Goal: Task Accomplishment & Management: Manage account settings

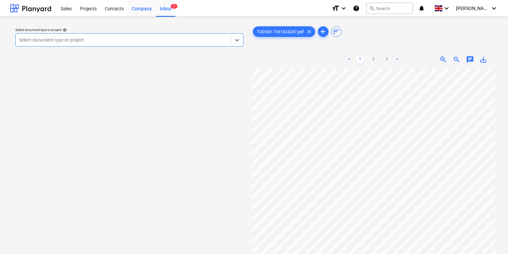
drag, startPoint x: 77, startPoint y: 10, endPoint x: 130, endPoint y: 7, distance: 52.8
click at [77, 10] on div "Projects" at bounding box center [88, 8] width 25 height 17
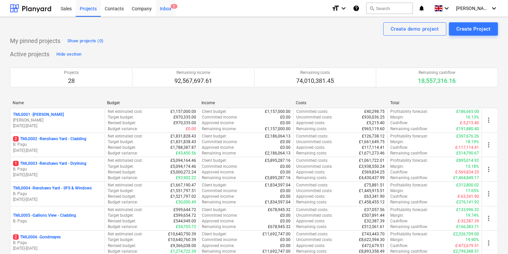
click at [175, 7] on span "2" at bounding box center [174, 6] width 7 height 5
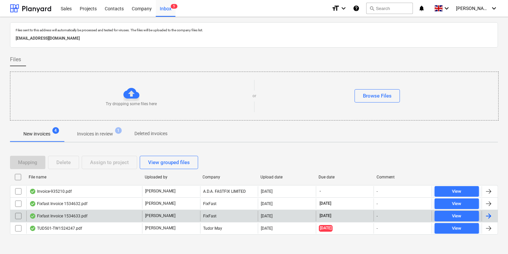
click at [79, 214] on div "Fixfast Invoice 1534633.pdf" at bounding box center [58, 216] width 58 height 5
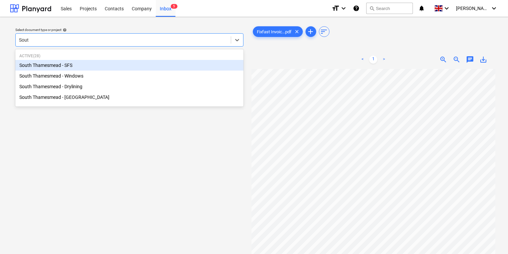
type input "South"
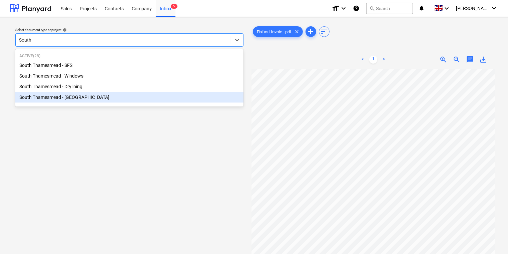
click at [113, 100] on div "South Thamesmead - [GEOGRAPHIC_DATA]" at bounding box center [129, 97] width 228 height 11
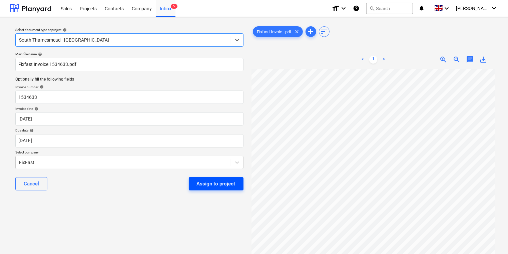
click at [203, 187] on div "Assign to project" at bounding box center [216, 184] width 39 height 9
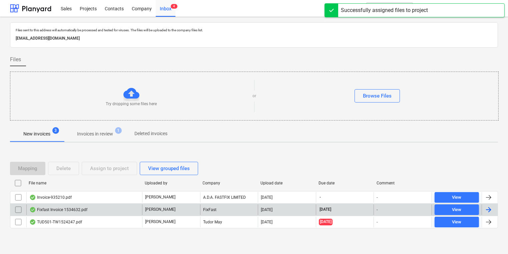
click at [129, 207] on div "Fixfast Invoice 1534632.pdf" at bounding box center [84, 210] width 116 height 11
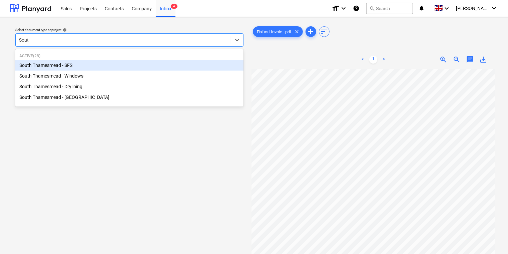
type input "South"
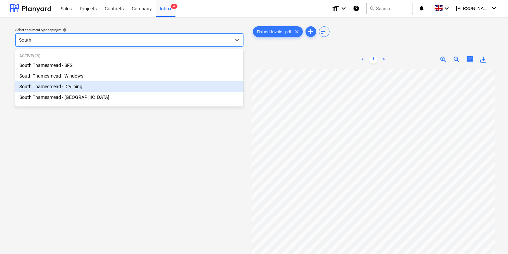
click at [167, 87] on div "South Thamesmead - Drylining" at bounding box center [129, 86] width 228 height 11
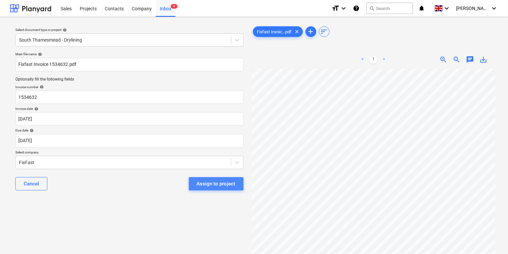
click at [219, 185] on div "Assign to project" at bounding box center [216, 184] width 39 height 9
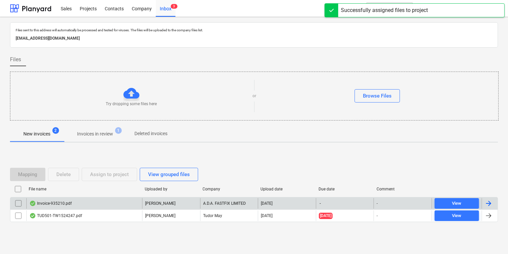
click at [113, 202] on div "Invoice-935210.pdf" at bounding box center [84, 203] width 116 height 11
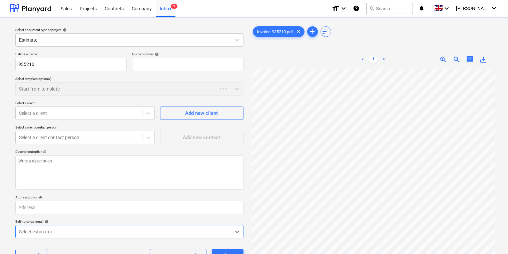
type textarea "x"
type input "QU-0002"
type textarea "x"
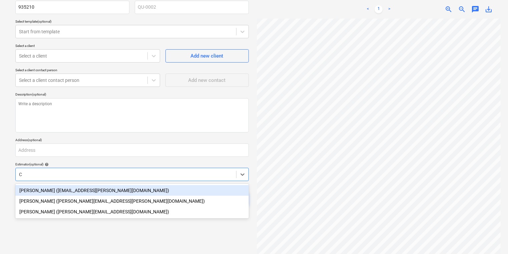
scroll to position [58, 0]
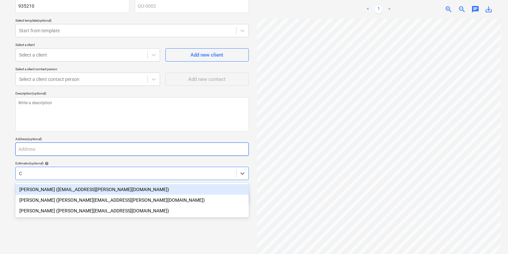
type input "C"
click at [51, 152] on input "text" at bounding box center [131, 149] width 233 height 13
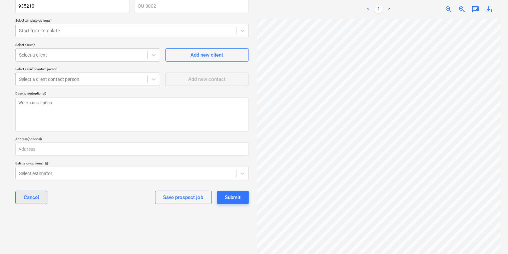
type textarea "x"
click at [38, 193] on button "Cancel" at bounding box center [31, 197] width 32 height 13
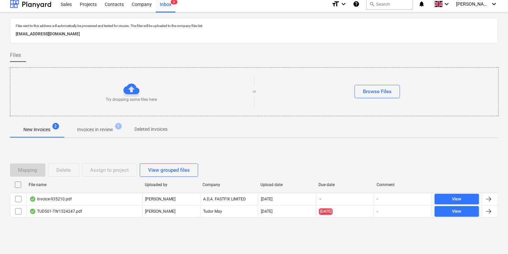
scroll to position [4, 0]
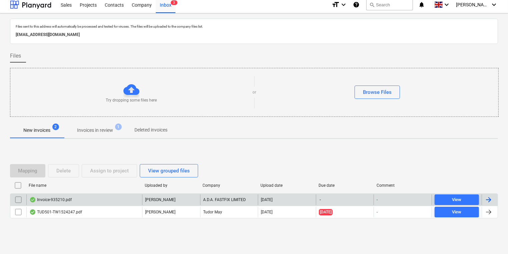
click at [67, 198] on div "Invoice-935210.pdf" at bounding box center [50, 199] width 42 height 5
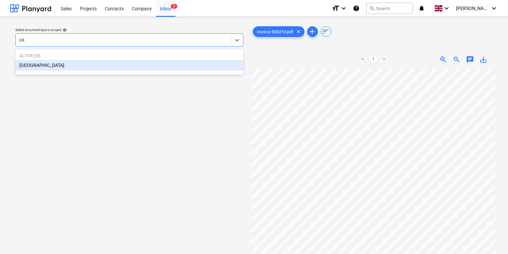
type input "c"
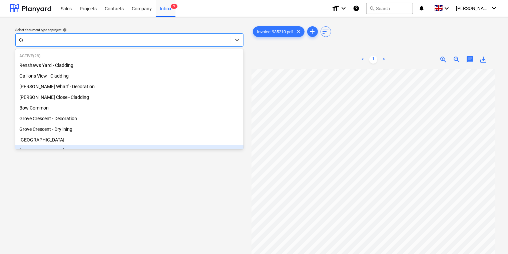
type input "Cam"
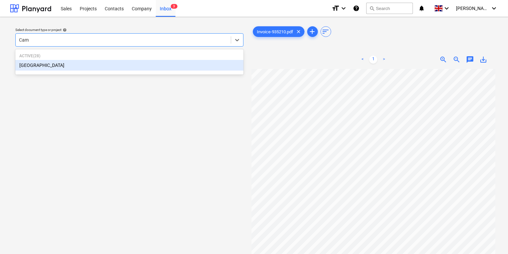
click at [193, 68] on div "[GEOGRAPHIC_DATA]" at bounding box center [129, 65] width 228 height 11
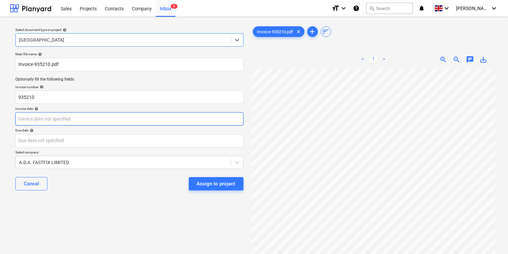
click at [166, 118] on body "Sales Projects Contacts Company Inbox 3 format_size keyboard_arrow_down help se…" at bounding box center [254, 127] width 508 height 254
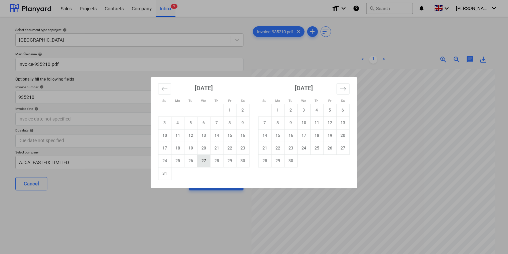
click at [204, 160] on td "27" at bounding box center [203, 161] width 13 height 13
type input "[DATE]"
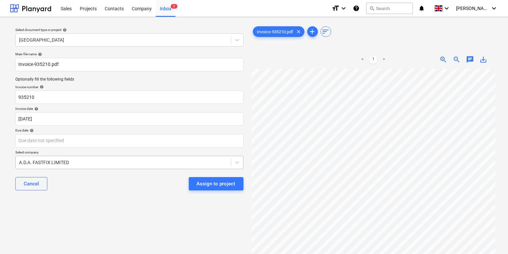
scroll to position [120, 0]
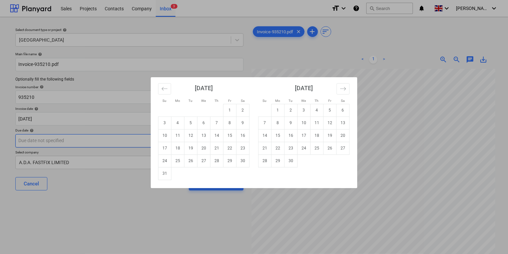
click at [134, 142] on body "Sales Projects Contacts Company Inbox 3 format_size keyboard_arrow_down help se…" at bounding box center [254, 127] width 508 height 254
click at [293, 163] on td "30" at bounding box center [290, 161] width 13 height 13
type input "[DATE]"
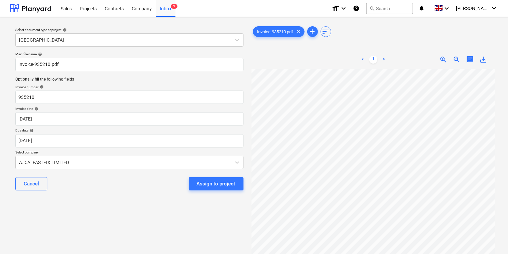
scroll to position [40, 0]
click at [239, 185] on button "Assign to project" at bounding box center [216, 183] width 55 height 13
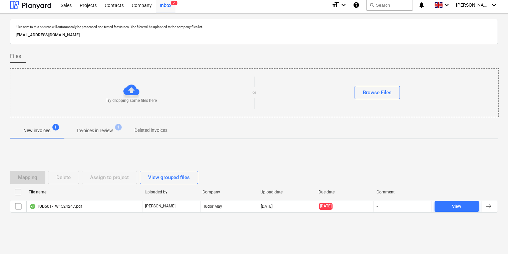
scroll to position [4, 0]
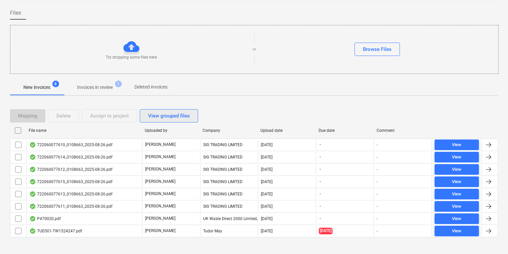
scroll to position [53, 0]
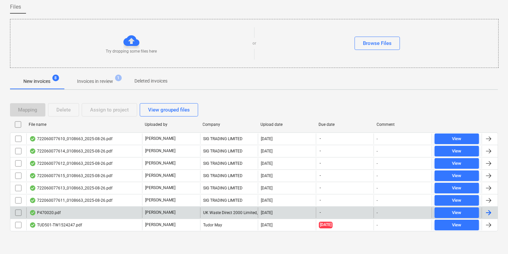
click at [77, 208] on div "P470020.pdf" at bounding box center [84, 213] width 116 height 11
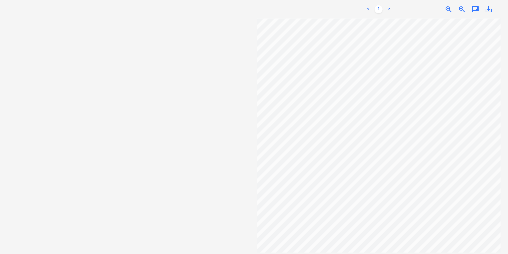
scroll to position [0, 6]
click at [202, 164] on div "Select document type or project help Select document type or project" at bounding box center [132, 106] width 244 height 285
click at [127, 92] on div "Select document type or project help Select document type or project" at bounding box center [132, 106] width 244 height 285
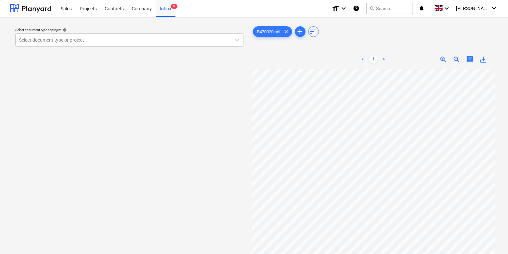
scroll to position [40, 6]
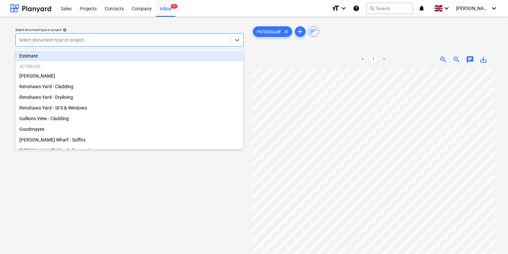
click at [95, 37] on div at bounding box center [123, 40] width 208 height 7
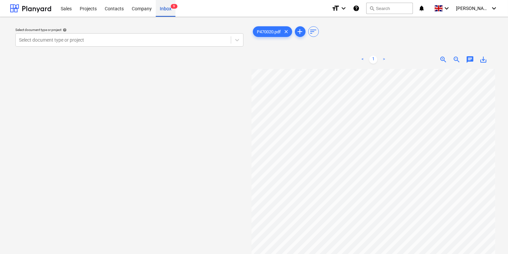
click at [163, 9] on div "Inbox 9" at bounding box center [166, 8] width 20 height 17
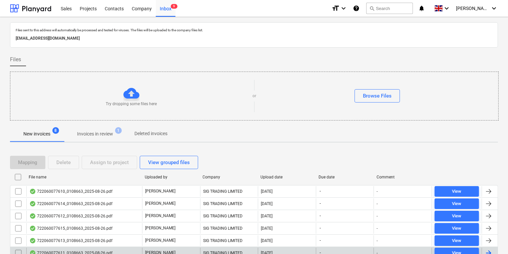
scroll to position [53, 0]
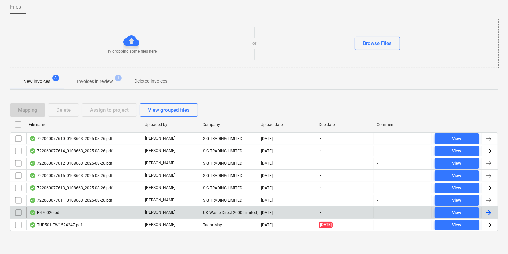
click at [147, 210] on p "[PERSON_NAME]" at bounding box center [160, 213] width 30 height 6
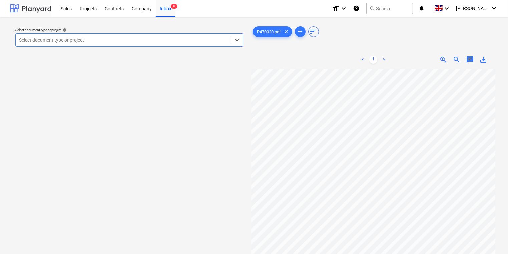
scroll to position [53, 0]
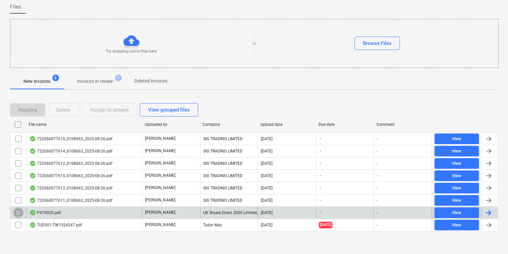
click at [13, 209] on input "checkbox" at bounding box center [18, 213] width 11 height 11
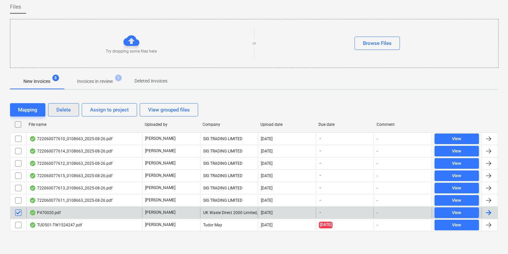
click at [66, 116] on button "Delete" at bounding box center [63, 109] width 31 height 13
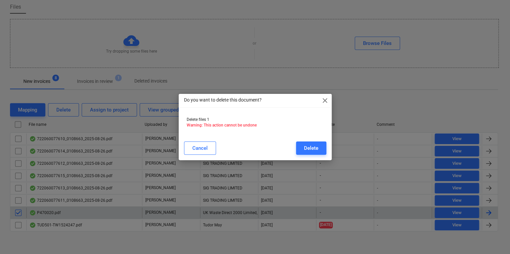
click at [66, 114] on div "Do you want to delete this document? close Delete files 1 Warning: This action …" at bounding box center [255, 127] width 510 height 254
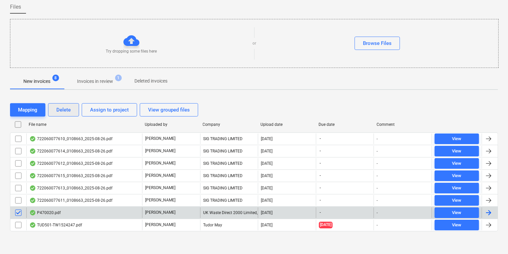
click at [61, 111] on div "Delete" at bounding box center [63, 110] width 14 height 9
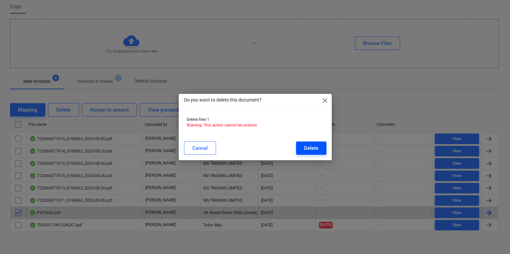
click at [304, 145] on div "Delete" at bounding box center [311, 148] width 14 height 9
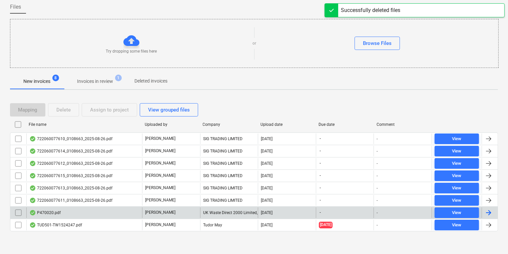
scroll to position [40, 0]
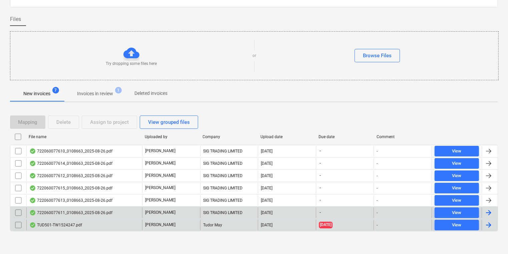
click at [93, 208] on div "722060077611_0108663_2025-08-26.pdf" at bounding box center [84, 213] width 116 height 11
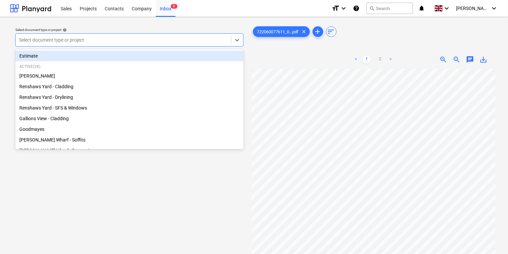
click at [157, 43] on div at bounding box center [123, 40] width 208 height 7
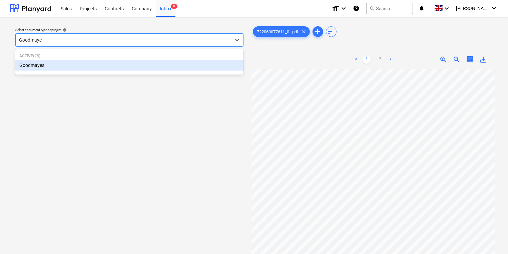
type input "Goodmayes"
click at [223, 69] on div "Goodmayes" at bounding box center [129, 65] width 228 height 11
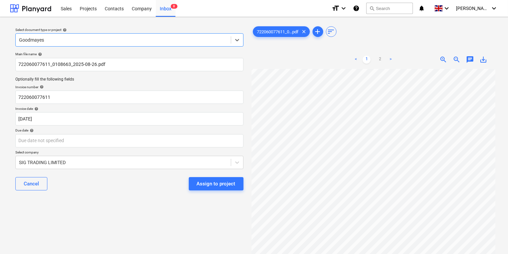
scroll to position [53, 0]
click at [112, 135] on body "Sales Projects Contacts Company Inbox 8 format_size keyboard_arrow_down help se…" at bounding box center [254, 127] width 508 height 254
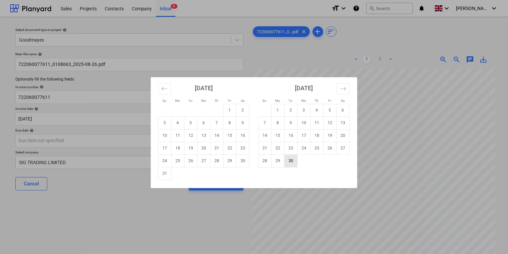
click at [290, 164] on td "30" at bounding box center [290, 161] width 13 height 13
type input "[DATE]"
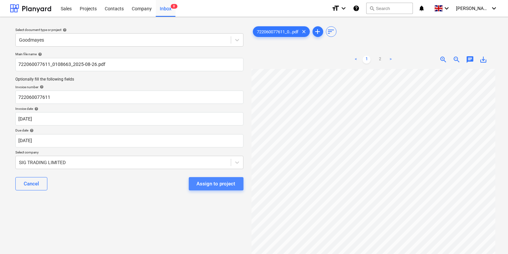
click at [217, 185] on div "Assign to project" at bounding box center [216, 184] width 39 height 9
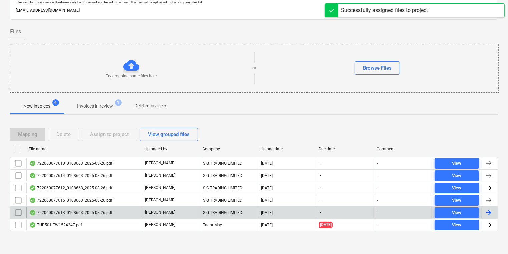
click at [155, 210] on p "[PERSON_NAME]" at bounding box center [160, 213] width 30 height 6
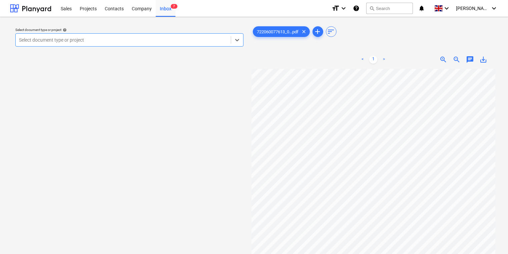
click at [97, 37] on div at bounding box center [123, 40] width 208 height 7
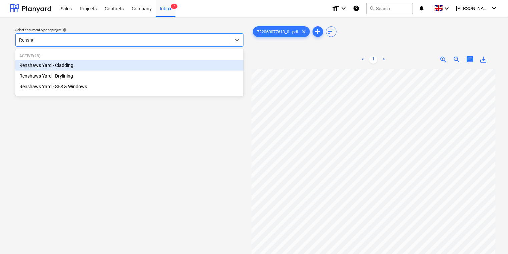
type input "[PERSON_NAME]"
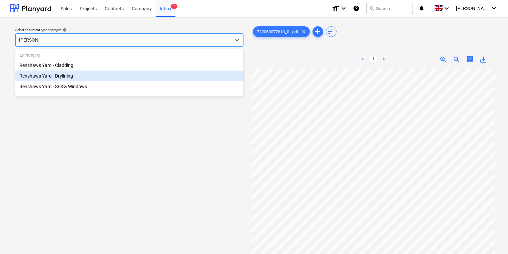
click at [101, 80] on div "Renshaws Yard - Drylining" at bounding box center [129, 76] width 228 height 11
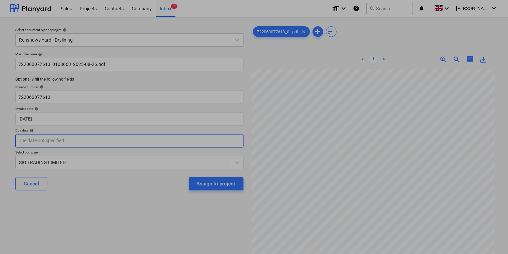
click at [69, 141] on body "Sales Projects Contacts Company Inbox 7 format_size keyboard_arrow_down help se…" at bounding box center [254, 127] width 508 height 254
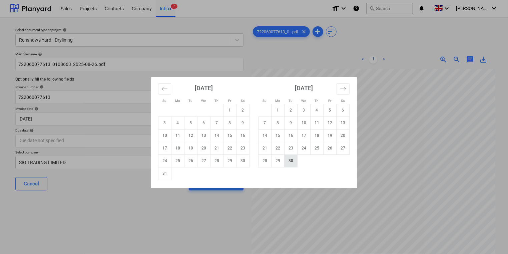
click at [296, 166] on td "30" at bounding box center [290, 161] width 13 height 13
type input "[DATE]"
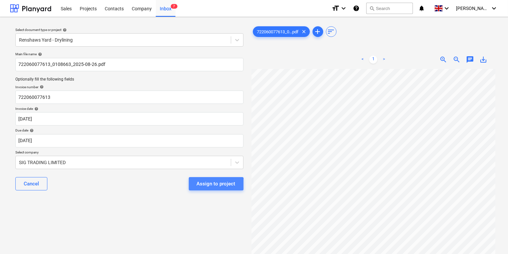
click at [208, 185] on div "Assign to project" at bounding box center [216, 184] width 39 height 9
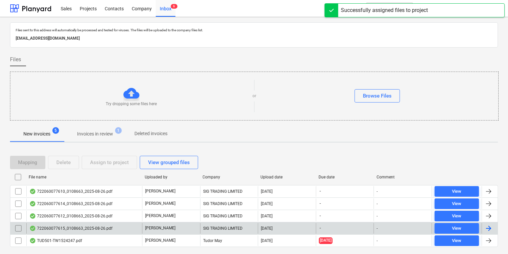
click at [176, 229] on div "[PERSON_NAME]" at bounding box center [171, 228] width 58 height 11
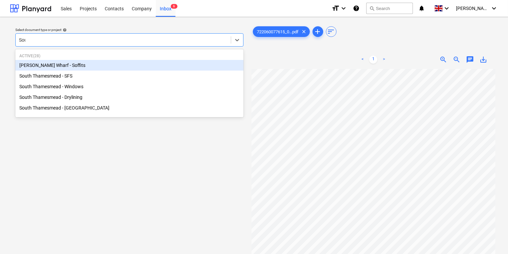
type input "Sout"
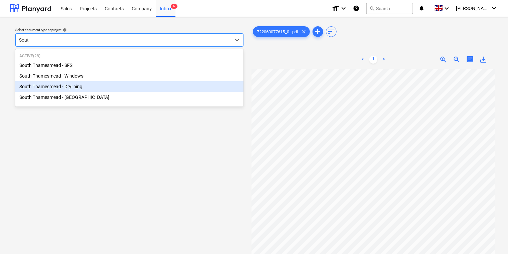
click at [122, 88] on div "South Thamesmead - Drylining" at bounding box center [129, 86] width 228 height 11
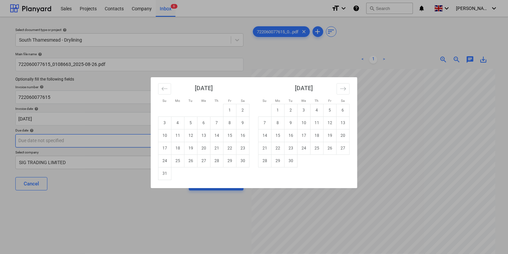
click at [117, 143] on body "Sales Projects Contacts Company Inbox 6 format_size keyboard_arrow_down help se…" at bounding box center [254, 127] width 508 height 254
click at [296, 164] on td "30" at bounding box center [290, 161] width 13 height 13
type input "[DATE]"
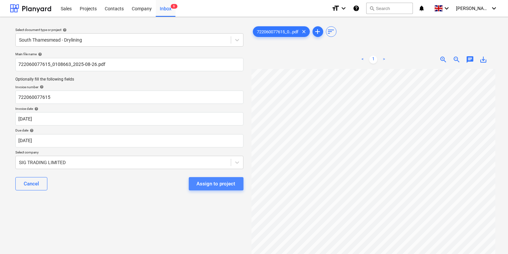
click at [217, 183] on div "Assign to project" at bounding box center [216, 184] width 39 height 9
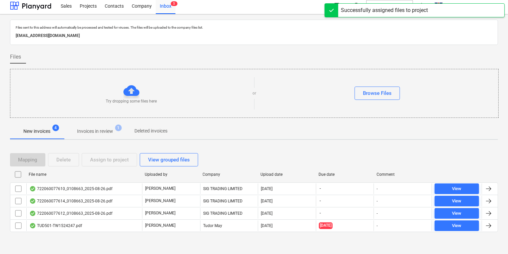
scroll to position [4, 0]
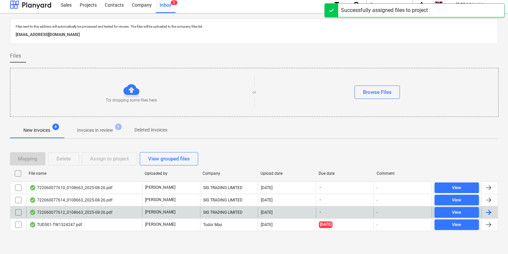
click at [68, 214] on div "722060077612_0108663_2025-08-26.pdf" at bounding box center [70, 212] width 83 height 5
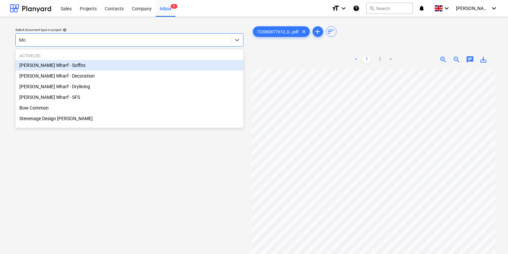
type input "Mon"
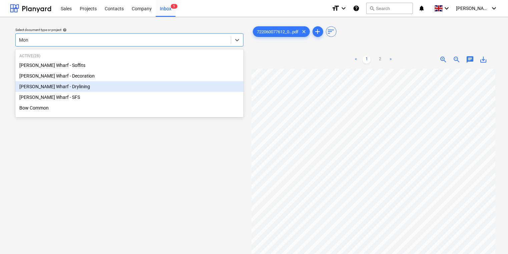
click at [151, 85] on div "[PERSON_NAME] Wharf - Drylining" at bounding box center [129, 86] width 228 height 11
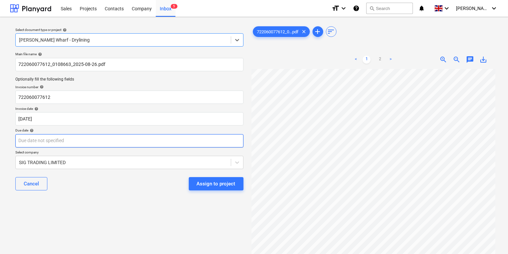
click at [179, 141] on body "Sales Projects Contacts Company Inbox 5 format_size keyboard_arrow_down help se…" at bounding box center [254, 127] width 508 height 254
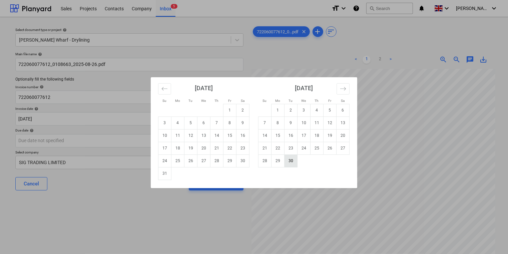
click at [287, 163] on td "30" at bounding box center [290, 161] width 13 height 13
type input "[DATE]"
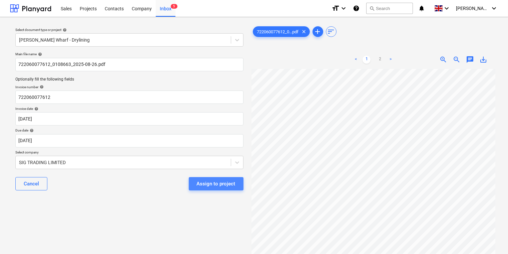
click at [226, 185] on div "Assign to project" at bounding box center [216, 184] width 39 height 9
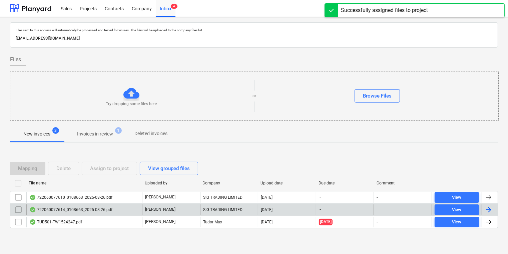
click at [212, 206] on div "SIG TRADING LIMITED" at bounding box center [229, 210] width 58 height 11
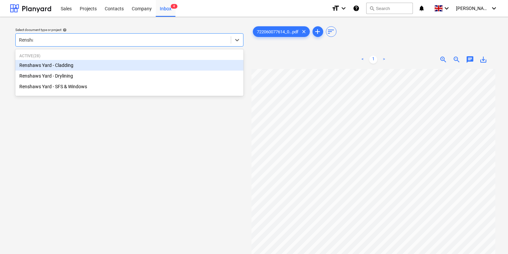
type input "[PERSON_NAME]"
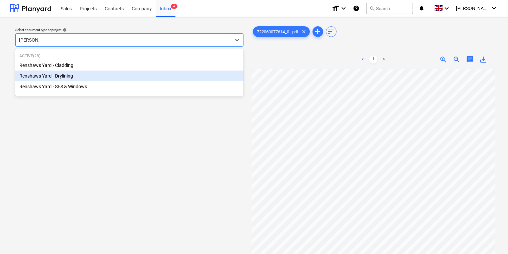
click at [164, 75] on div "Renshaws Yard - Drylining" at bounding box center [129, 76] width 228 height 11
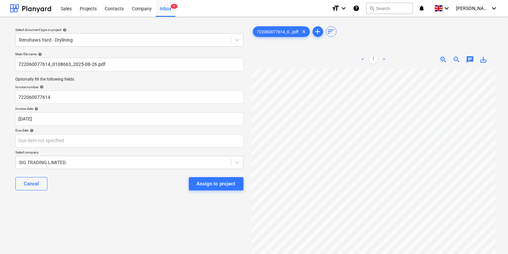
click at [95, 133] on div "Due date help" at bounding box center [129, 130] width 228 height 4
click at [100, 141] on body "Sales Projects Contacts Company Inbox 4 format_size keyboard_arrow_down help se…" at bounding box center [254, 127] width 508 height 254
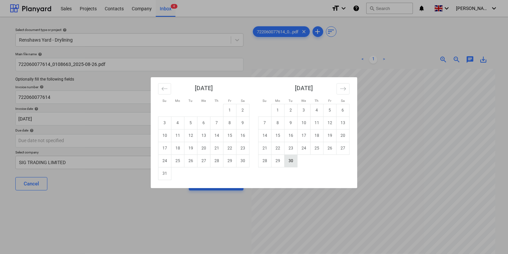
click at [292, 162] on td "30" at bounding box center [290, 161] width 13 height 13
type input "[DATE]"
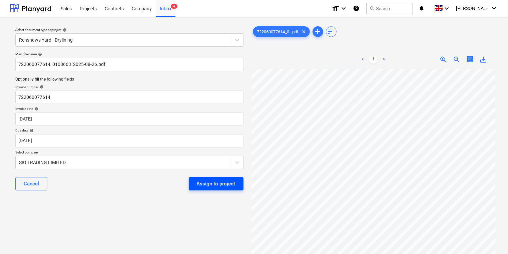
click at [217, 187] on div "Assign to project" at bounding box center [216, 184] width 39 height 9
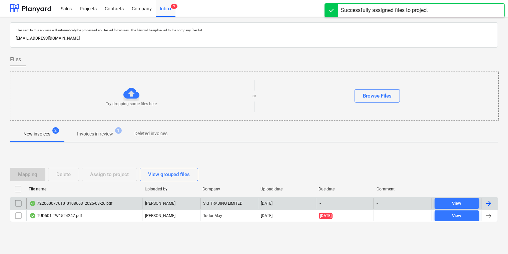
click at [110, 206] on div "722060077610_0108663_2025-08-26.pdf" at bounding box center [70, 203] width 83 height 5
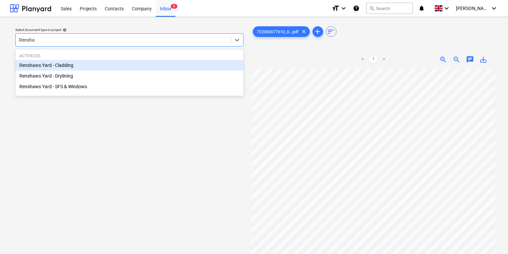
type input "[PERSON_NAME]"
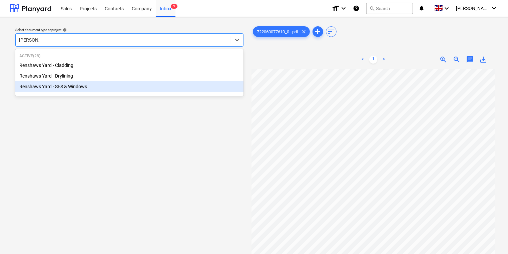
drag, startPoint x: 189, startPoint y: 70, endPoint x: 187, endPoint y: 82, distance: 12.2
click at [187, 82] on div "Renshaws Yard - Cladding Renshaws Yard - Drylining Renshaws Yard - SFS & Windows" at bounding box center [129, 76] width 228 height 32
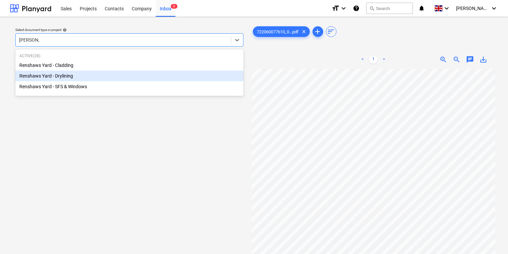
click at [187, 77] on div "Renshaws Yard - Drylining" at bounding box center [129, 76] width 228 height 11
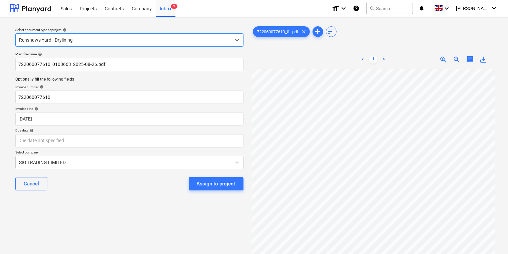
click at [146, 130] on div "Due date help" at bounding box center [129, 130] width 228 height 4
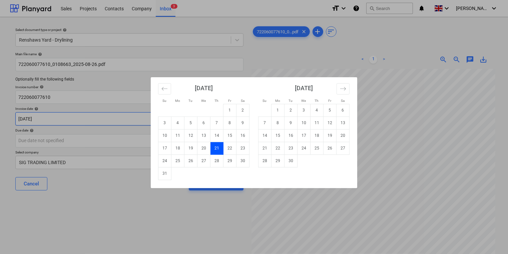
click at [145, 117] on body "Sales Projects Contacts Company Inbox 3 format_size keyboard_arrow_down help se…" at bounding box center [254, 127] width 508 height 254
click at [72, 132] on div "Su Mo Tu We Th Fr Sa Su Mo Tu We Th Fr Sa [DATE] 1 2 3 4 5 6 7 8 9 10 11 12 13 …" at bounding box center [254, 127] width 508 height 254
click at [73, 141] on body "Sales Projects Contacts Company Inbox 3 format_size keyboard_arrow_down help se…" at bounding box center [254, 127] width 508 height 254
click at [285, 162] on td "30" at bounding box center [290, 161] width 13 height 13
type input "[DATE]"
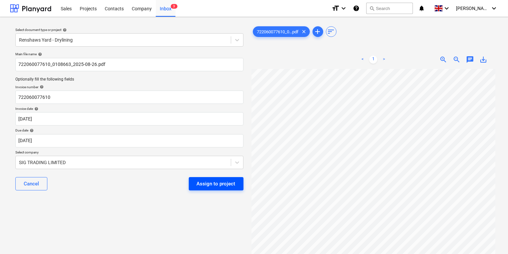
click at [208, 183] on div "Assign to project" at bounding box center [216, 184] width 39 height 9
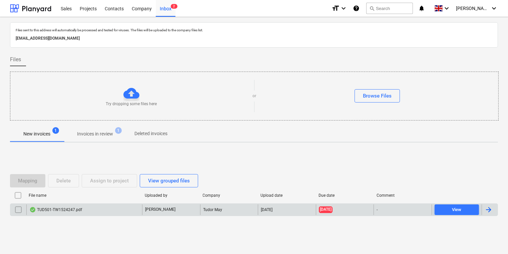
click at [72, 209] on div "TUD501-TW1524247.pdf" at bounding box center [55, 209] width 53 height 5
